Goal: Information Seeking & Learning: Learn about a topic

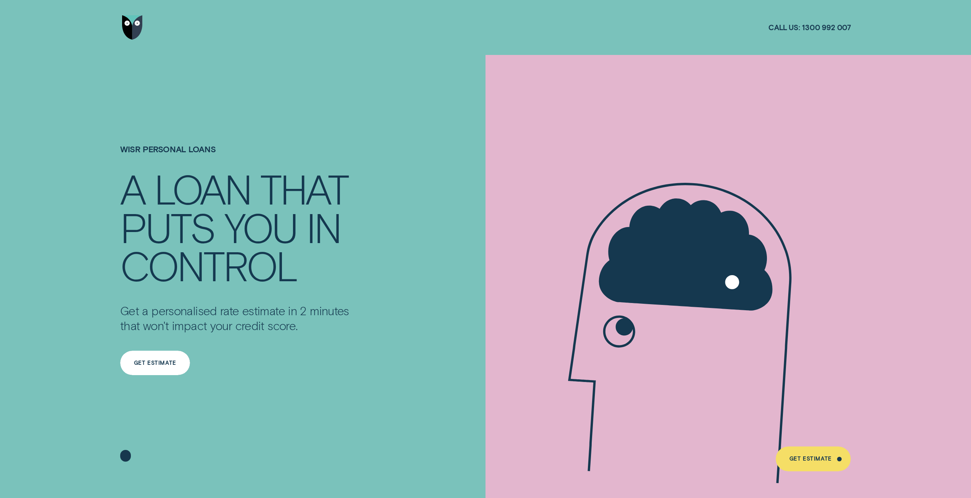
click at [165, 364] on div "Get Estimate" at bounding box center [155, 363] width 42 height 5
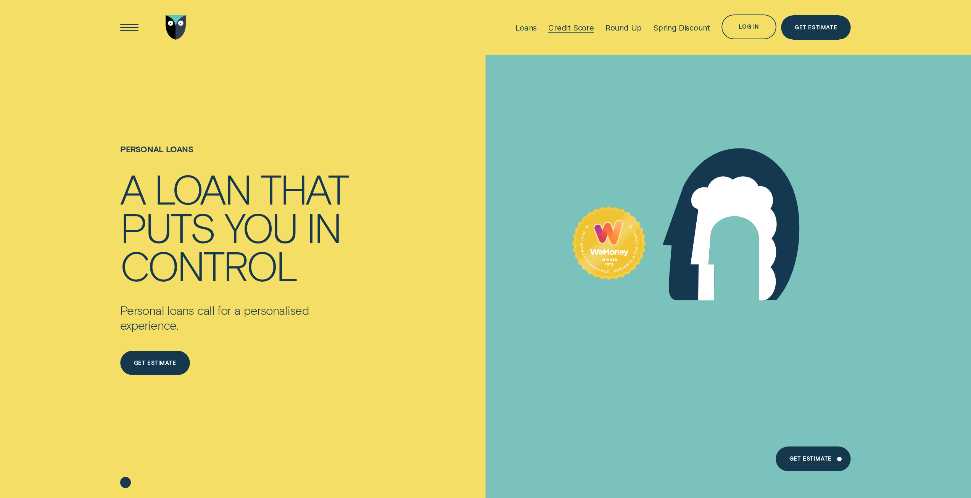
click at [574, 30] on div "Credit Score" at bounding box center [571, 28] width 46 height 10
